Goal: Find specific page/section: Find specific page/section

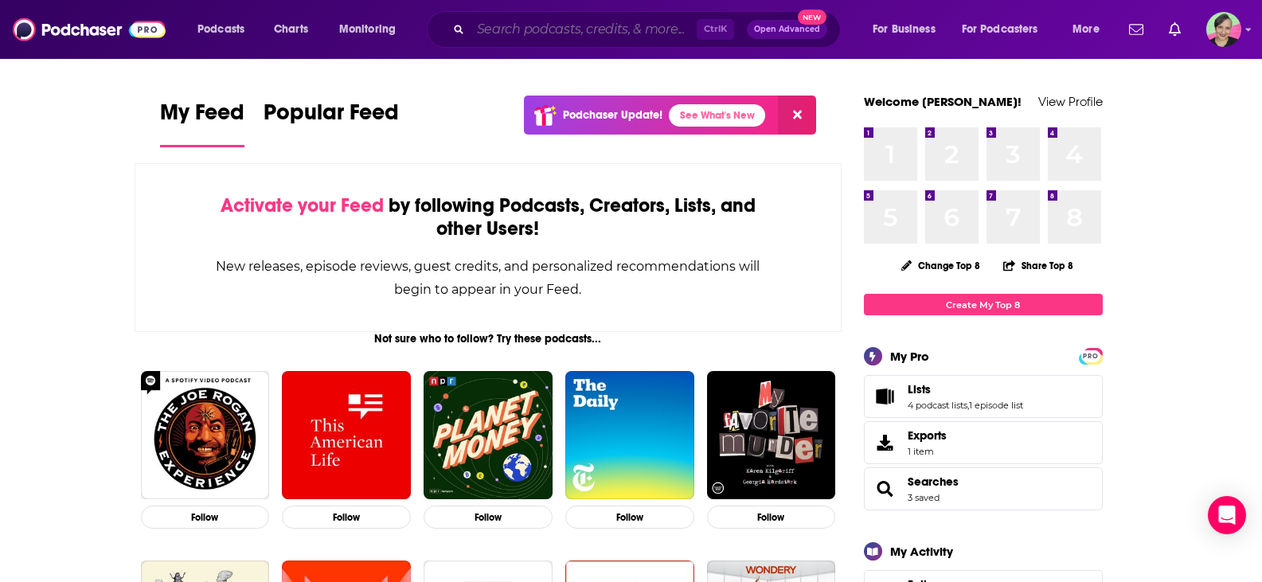
click at [529, 25] on input "Search podcasts, credits, & more..." at bounding box center [583, 29] width 226 height 25
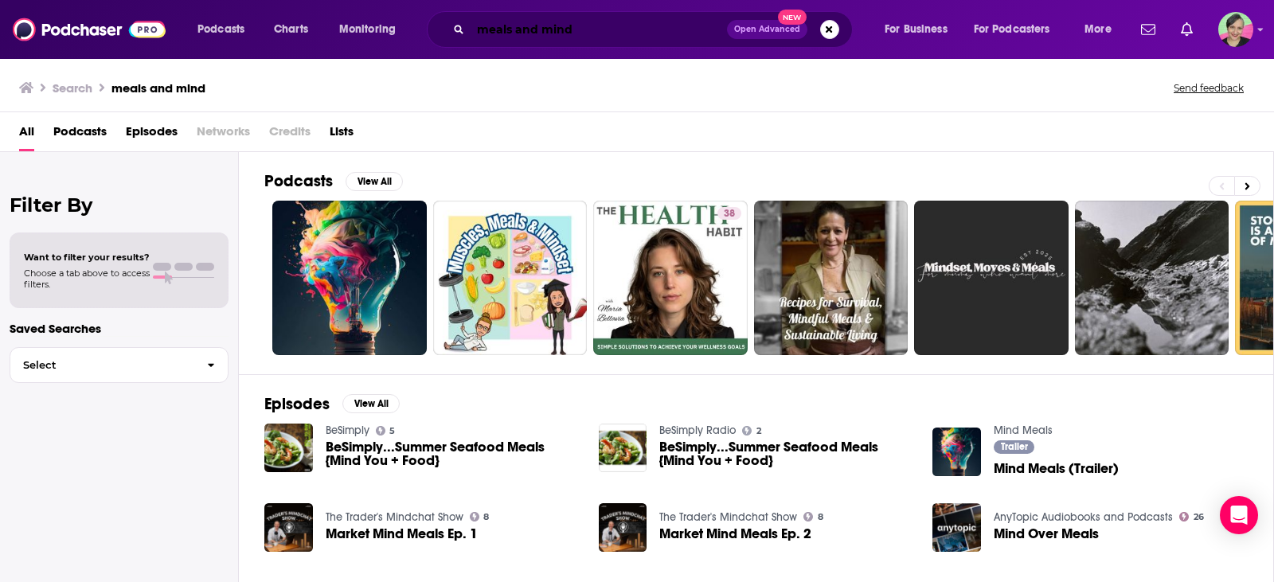
click at [616, 31] on input "meals and mind" at bounding box center [598, 29] width 256 height 25
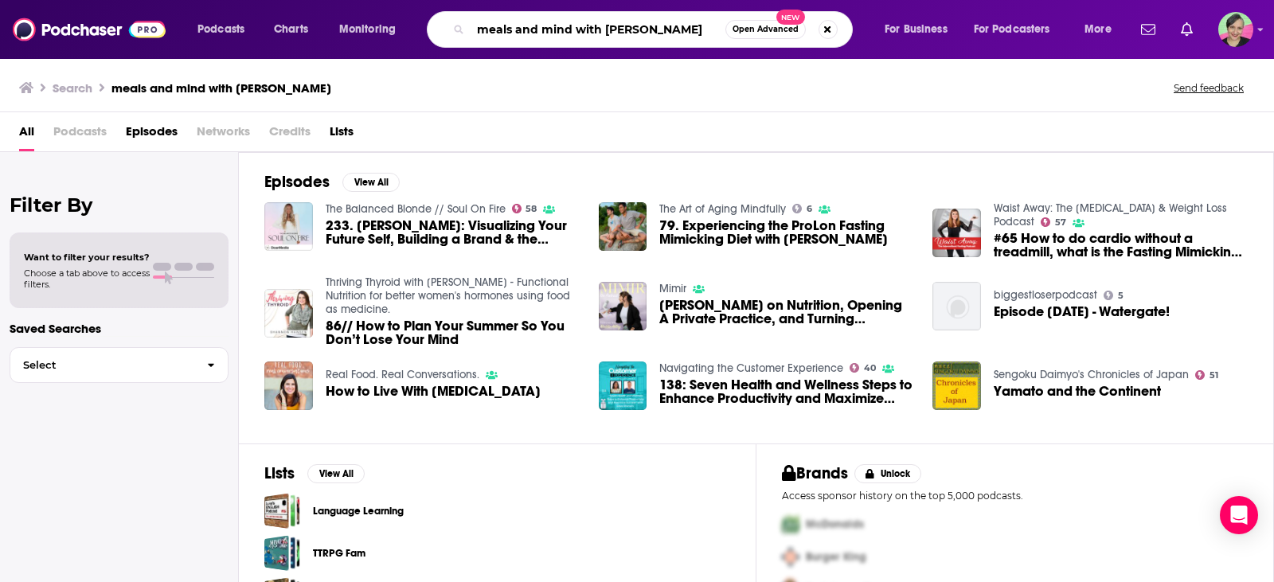
drag, startPoint x: 631, startPoint y: 23, endPoint x: 396, endPoint y: 17, distance: 235.7
click at [396, 18] on div "Podcasts Charts Monitoring meals and mind with mimi Open Advanced New For Busin…" at bounding box center [656, 29] width 940 height 37
paste input "Meals and Mind with [PERSON_NAME]"
type input "Meals and Mind with [PERSON_NAME]"
